Goal: Check status: Check status

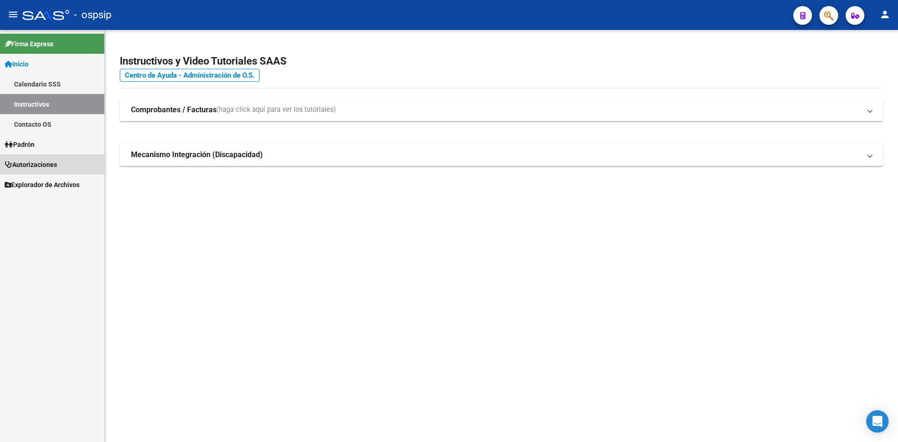
click at [32, 169] on span "Autorizaciones" at bounding box center [31, 164] width 52 height 10
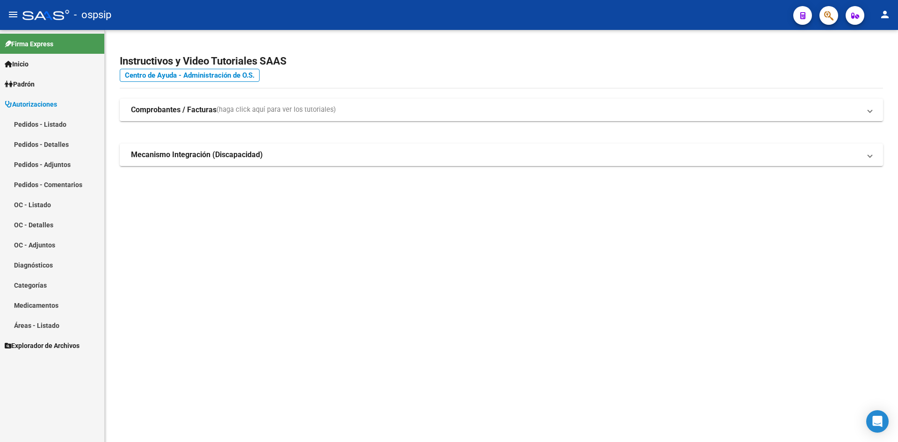
click at [46, 120] on link "Pedidos - Listado" at bounding box center [52, 124] width 104 height 20
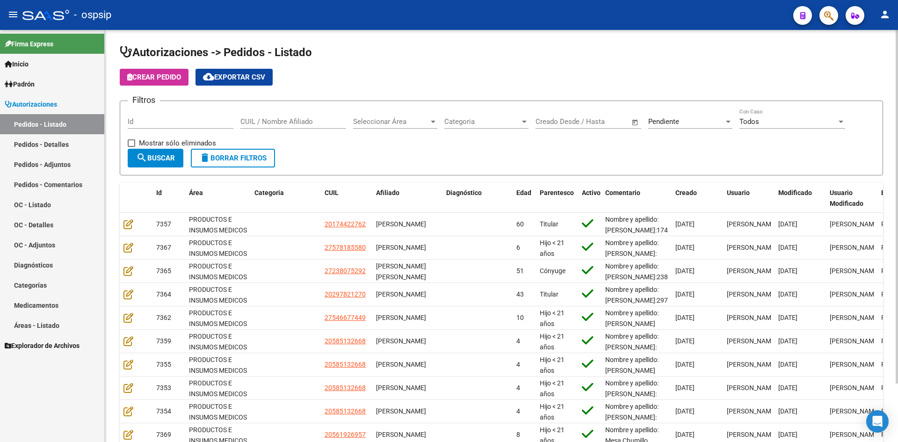
click at [669, 116] on div "Pendiente Seleccionar Estado" at bounding box center [690, 118] width 84 height 20
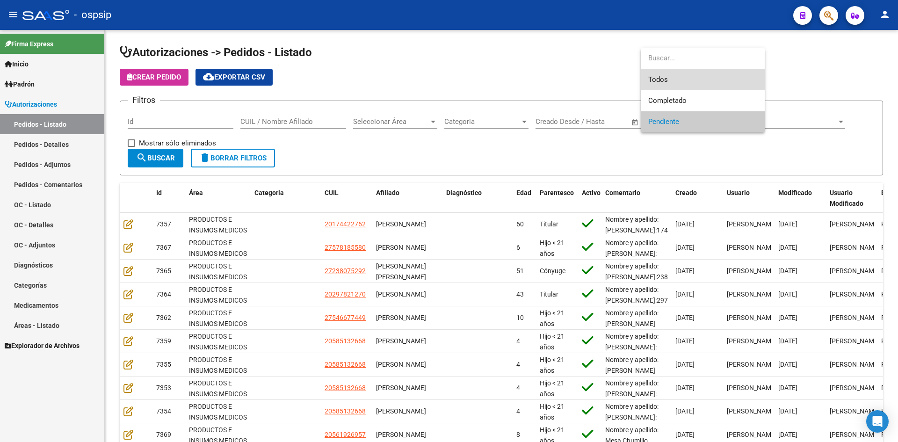
click at [656, 70] on span "Todos" at bounding box center [702, 79] width 109 height 21
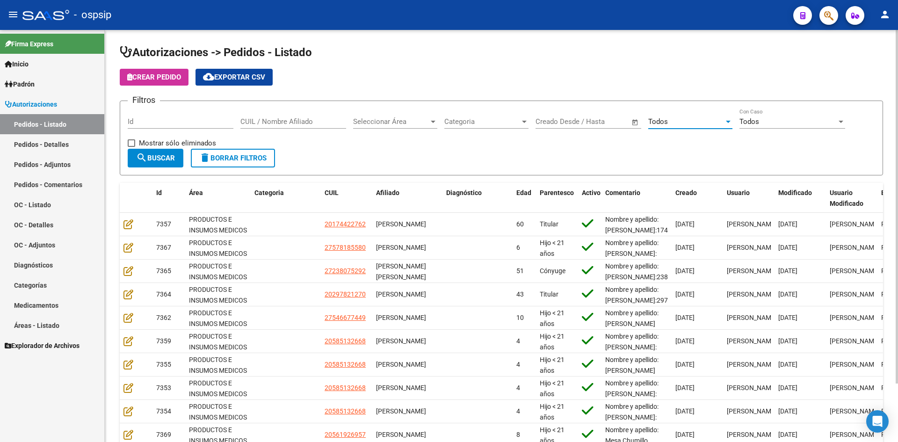
click at [666, 121] on span "Todos" at bounding box center [658, 121] width 20 height 8
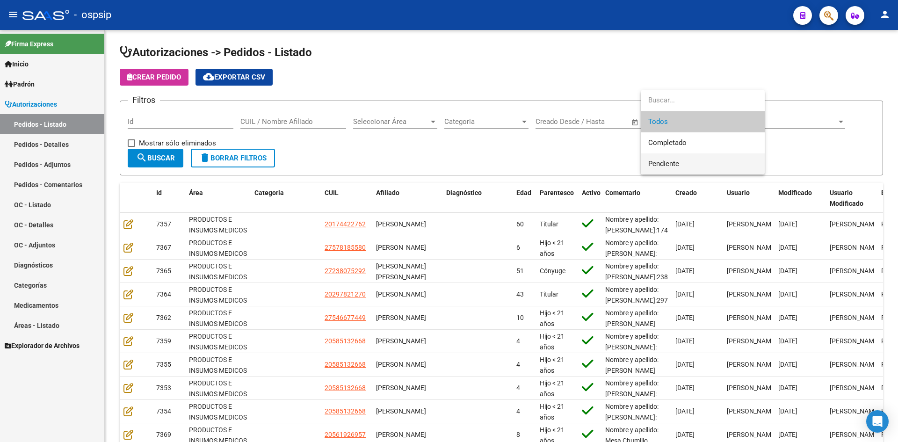
click at [663, 154] on span "Pendiente" at bounding box center [702, 163] width 109 height 21
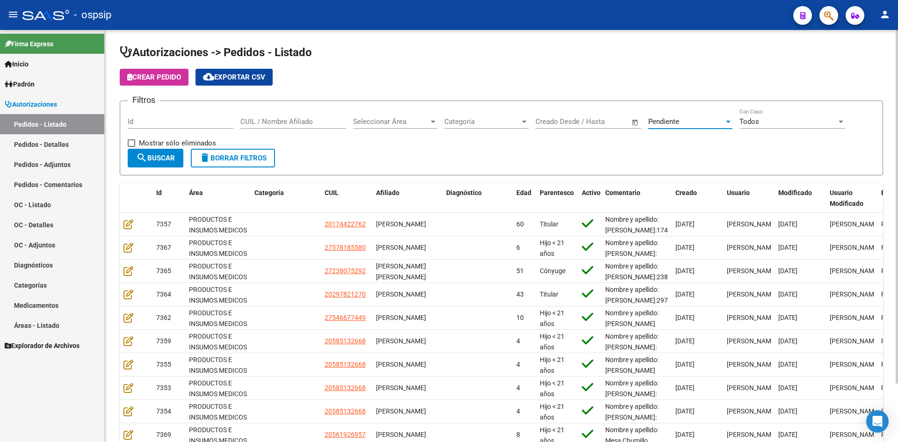
click at [147, 155] on mat-icon "search" at bounding box center [141, 157] width 11 height 11
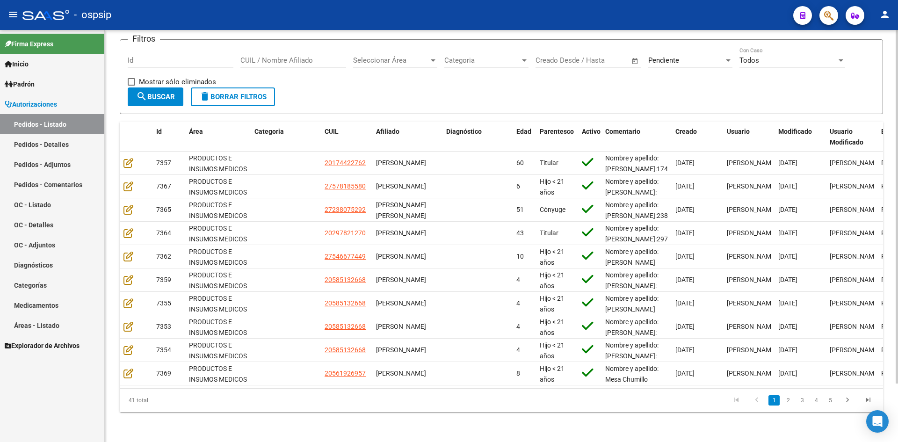
scroll to position [68, 0]
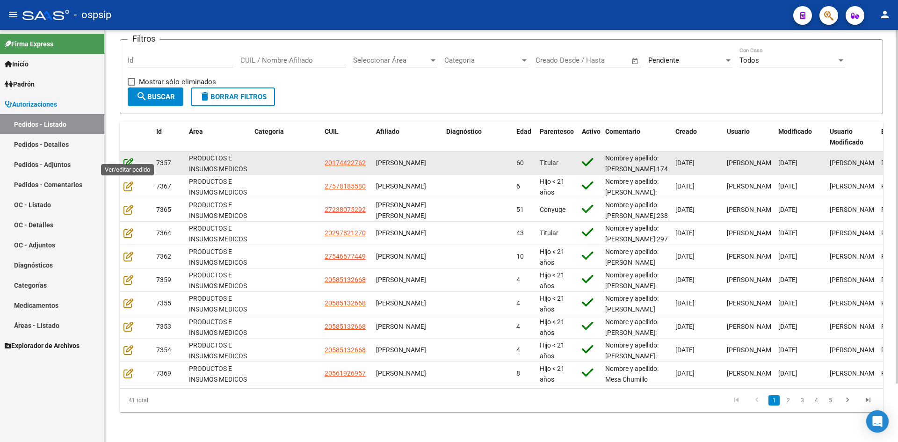
click at [130, 158] on icon at bounding box center [128, 163] width 10 height 10
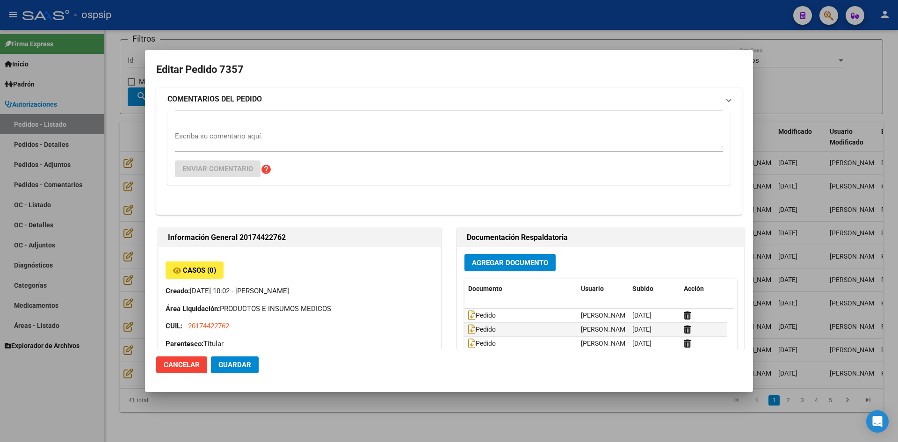
type input "Santa Fe, [GEOGRAPHIC_DATA], MALVINAS 841, Piso: 5TO, Departamento: A"
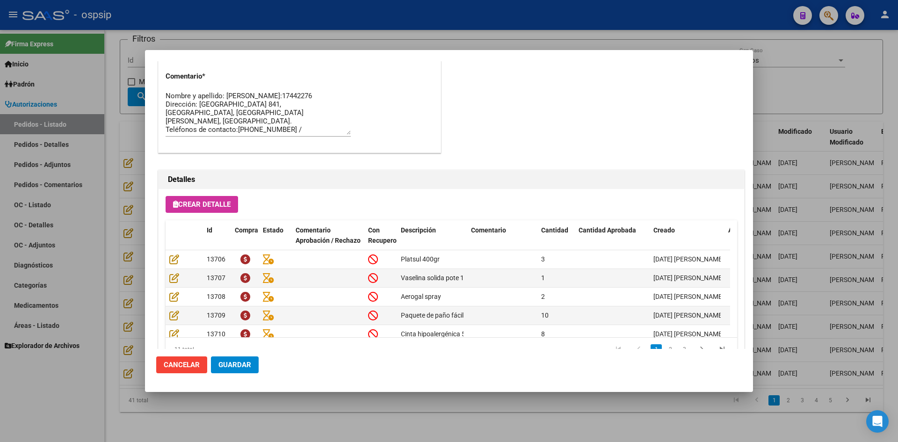
scroll to position [514, 0]
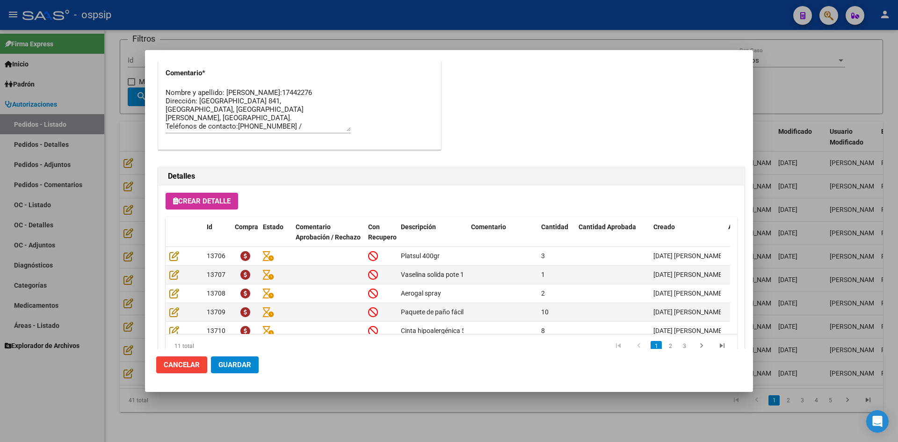
click at [442, 23] on div at bounding box center [449, 221] width 898 height 442
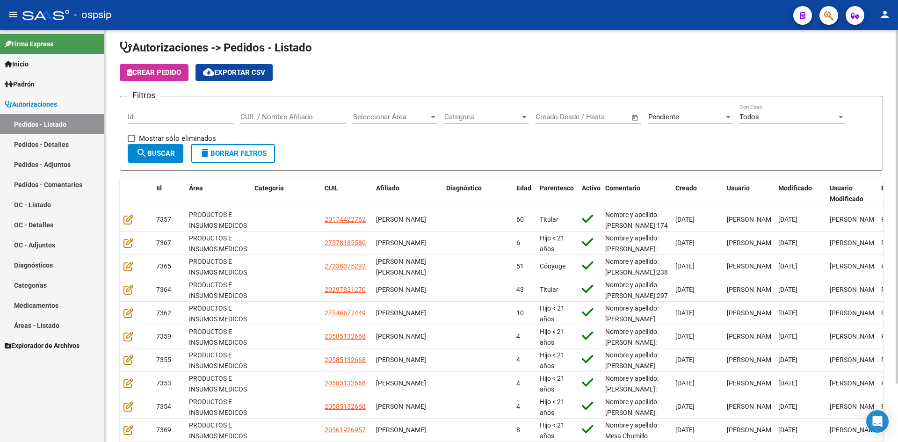
scroll to position [0, 0]
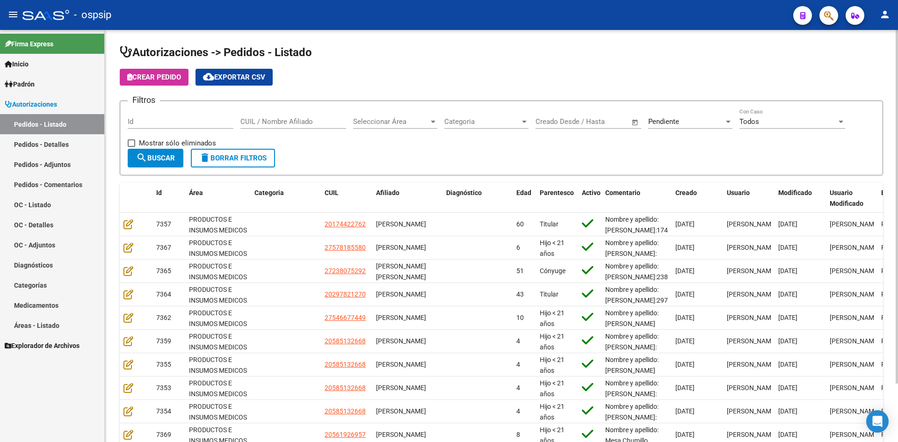
click at [645, 117] on span "Open calendar" at bounding box center [635, 122] width 22 height 22
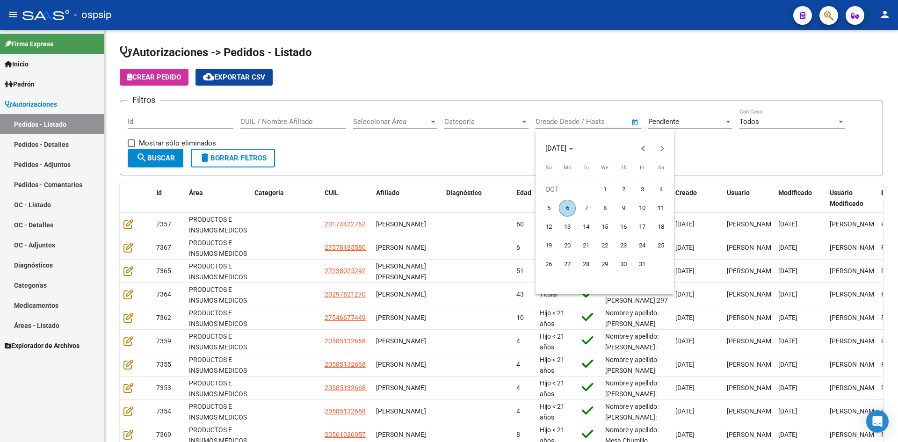
click at [663, 119] on div at bounding box center [449, 221] width 898 height 442
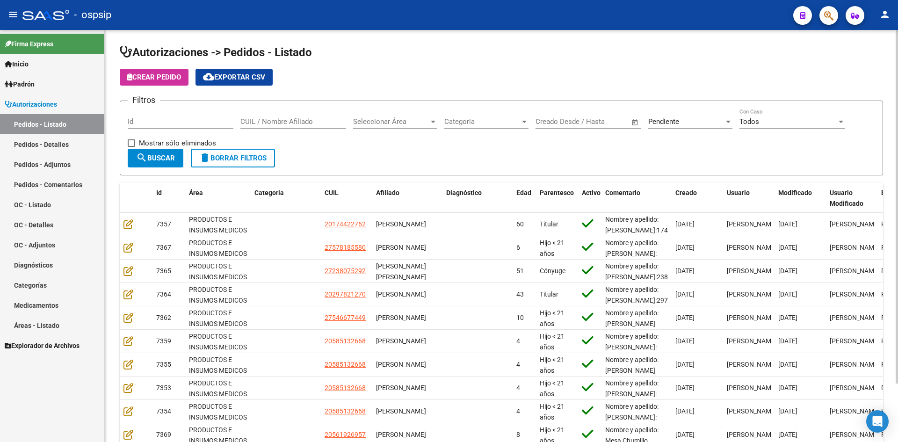
click at [671, 120] on span "Pendiente" at bounding box center [663, 121] width 31 height 8
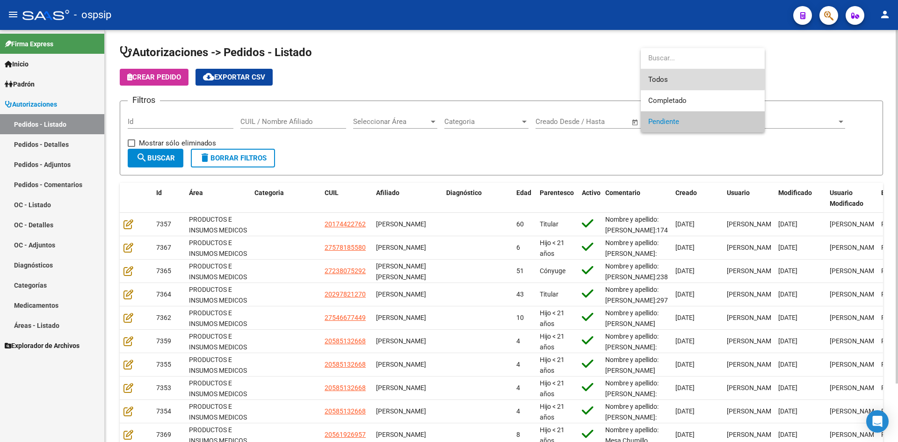
drag, startPoint x: 661, startPoint y: 75, endPoint x: 328, endPoint y: 89, distance: 332.7
click at [659, 75] on span "Todos" at bounding box center [702, 79] width 109 height 21
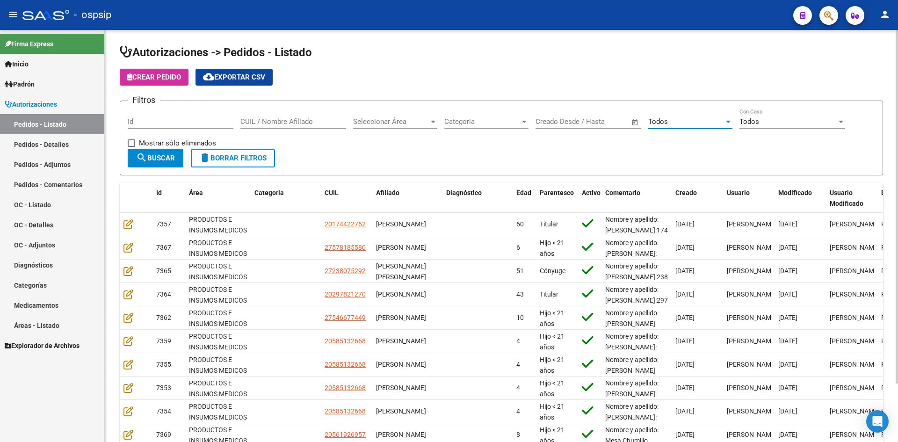
click at [160, 158] on span "search Buscar" at bounding box center [155, 158] width 39 height 8
